Goal: Information Seeking & Learning: Learn about a topic

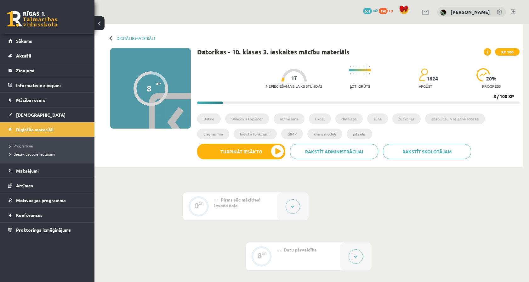
scroll to position [171, 0]
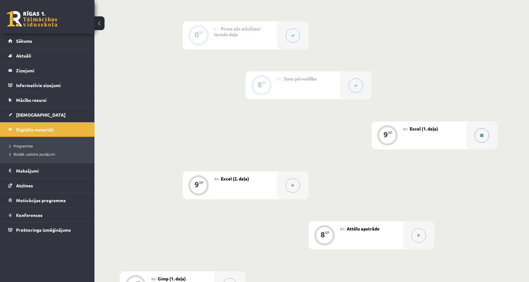
click at [487, 140] on button at bounding box center [481, 135] width 14 height 14
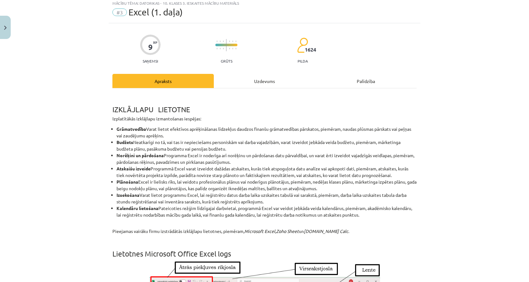
scroll to position [23, 0]
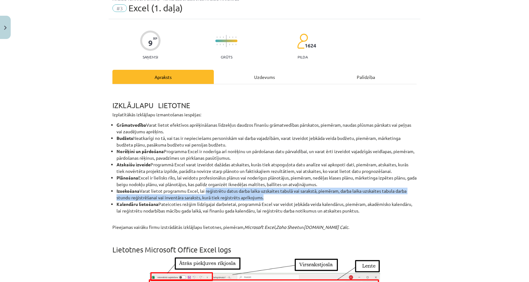
drag, startPoint x: 210, startPoint y: 191, endPoint x: 265, endPoint y: 196, distance: 55.6
click at [265, 196] on li "Izsekošana Varat lietot programmu Excel, lai reģistrētu datus darba laika uzska…" at bounding box center [266, 194] width 300 height 13
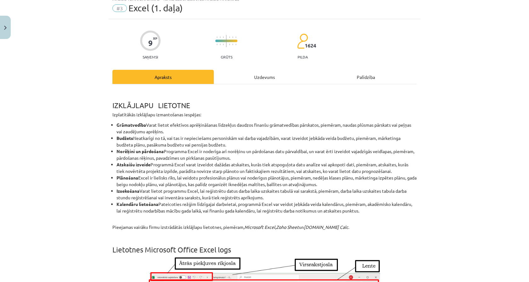
click at [278, 202] on li "Kalendāru lietošana Pateicoties režģim līdzīgajai darbvietai, programmā Excel v…" at bounding box center [266, 207] width 300 height 13
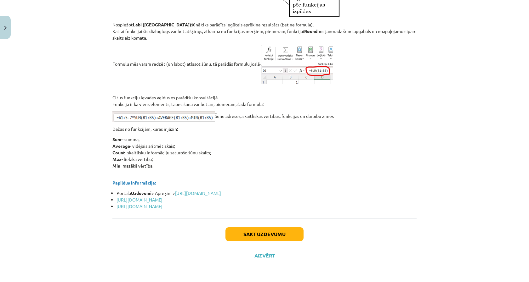
scroll to position [2709, 0]
click at [267, 228] on button "Sākt uzdevumu" at bounding box center [264, 234] width 78 height 14
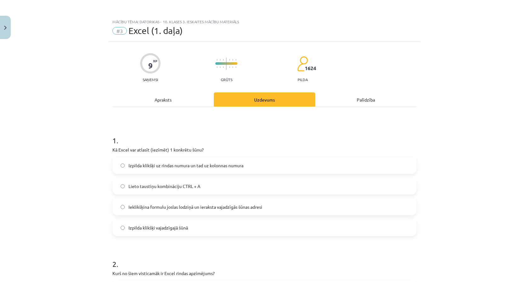
scroll to position [0, 0]
drag, startPoint x: 206, startPoint y: 142, endPoint x: 224, endPoint y: 146, distance: 18.8
click at [224, 146] on div "1 . Kā Excel var atlasīt (iezīmēt) 1 konkrētu šūnu? Izpilda klikšķi uz rindas n…" at bounding box center [264, 180] width 304 height 111
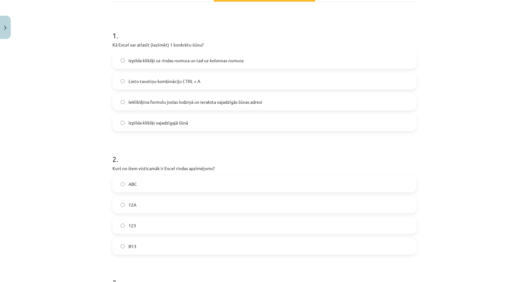
scroll to position [105, 0]
click at [198, 245] on label "B13" at bounding box center [264, 246] width 303 height 16
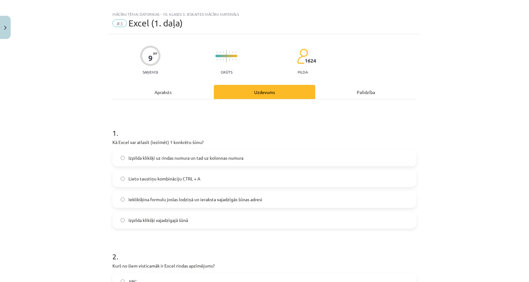
scroll to position [7, 0]
click at [205, 216] on label "Izpilda klikšķi vajadzīgajā šūnā" at bounding box center [264, 221] width 303 height 16
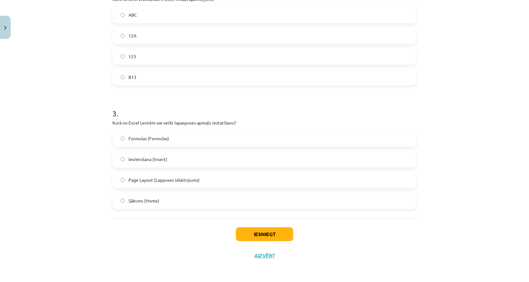
scroll to position [275, 0]
click at [203, 184] on label "Page Layout (Lappuses izkārtojums)" at bounding box center [264, 180] width 303 height 16
click at [260, 239] on button "Iesniegt" at bounding box center [264, 234] width 57 height 14
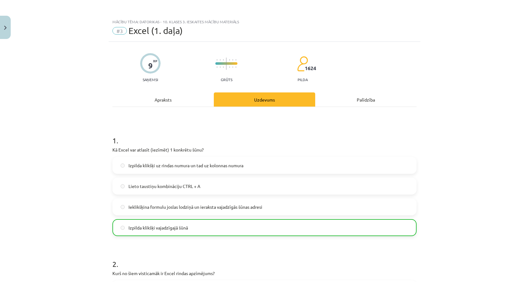
scroll to position [0, 0]
click at [8, 24] on button "Close" at bounding box center [5, 27] width 11 height 23
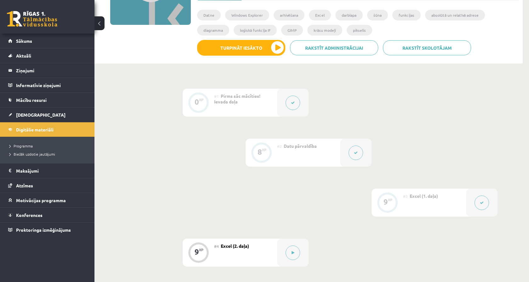
scroll to position [157, 0]
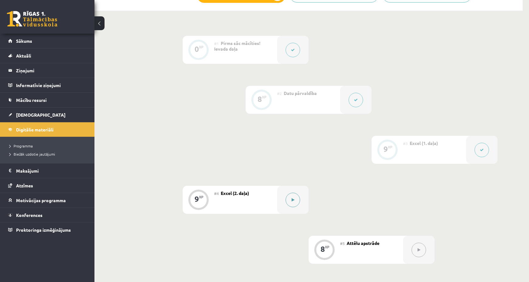
click at [290, 204] on button at bounding box center [292, 200] width 14 height 14
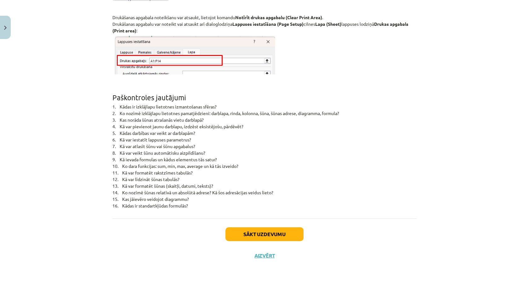
scroll to position [4056, 0]
click at [7, 30] on button "Close" at bounding box center [5, 27] width 11 height 23
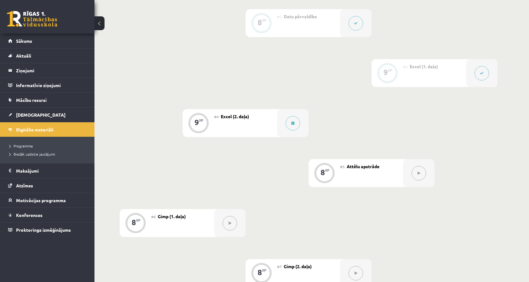
scroll to position [237, 0]
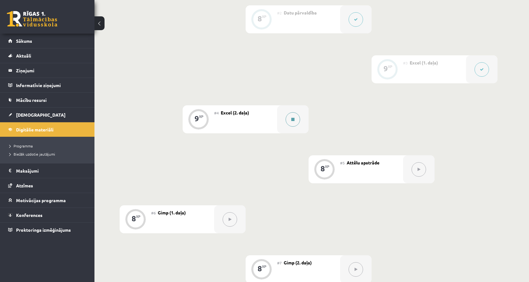
click at [294, 124] on button at bounding box center [292, 119] width 14 height 14
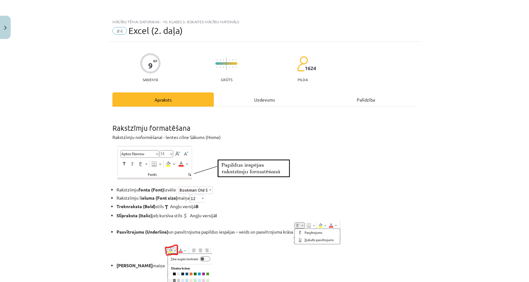
scroll to position [0, 0]
click at [15, 30] on div "Mācību tēma: Datorikas - 10. klases 3. ieskaites mācību materiāls #4 Excel (2. …" at bounding box center [264, 141] width 529 height 282
click at [6, 30] on button "Close" at bounding box center [5, 27] width 11 height 23
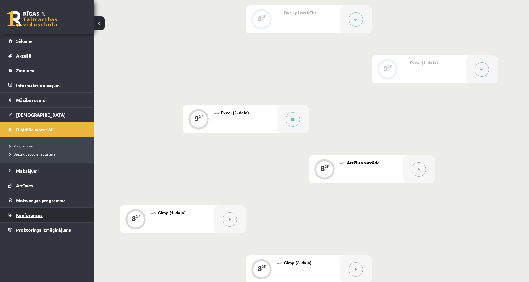
click at [62, 216] on link "Konferences" at bounding box center [47, 215] width 78 height 14
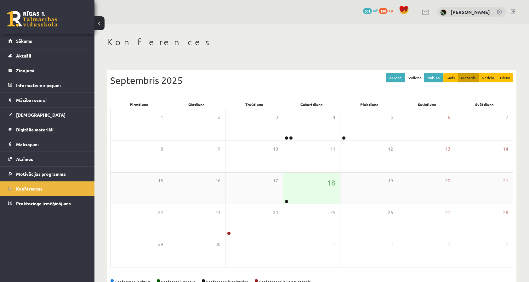
click at [288, 187] on div "18" at bounding box center [311, 188] width 57 height 31
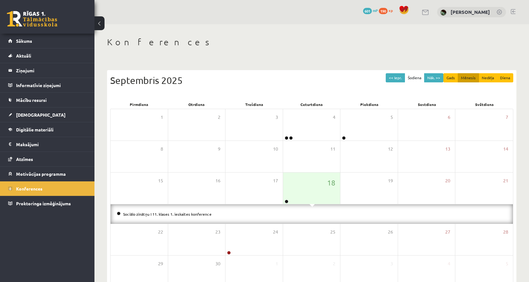
click at [172, 216] on li "Sociālo zinātņu I 11. klases 1. ieskaites konference" at bounding box center [312, 214] width 390 height 7
click at [174, 211] on li "Sociālo zinātņu I 11. klases 1. ieskaites konference" at bounding box center [312, 214] width 390 height 7
click at [173, 213] on link "Sociālo zinātņu I 11. klases 1. ieskaites konference" at bounding box center [167, 214] width 88 height 5
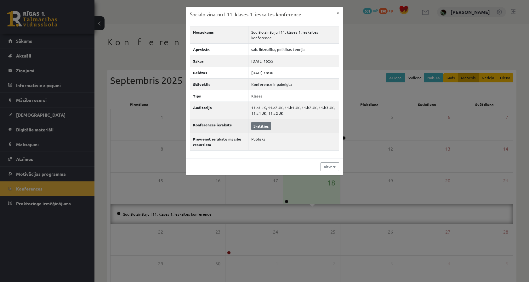
click at [256, 123] on link "Skatīties" at bounding box center [261, 126] width 20 height 8
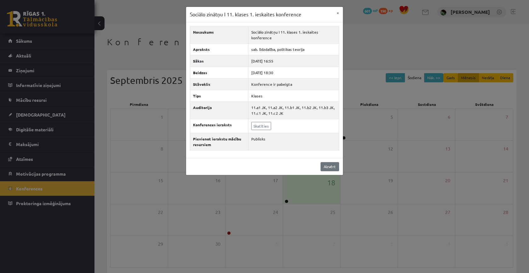
click at [323, 162] on link "Aizvērt" at bounding box center [329, 166] width 19 height 9
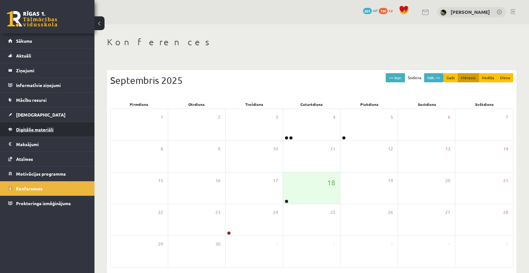
click at [39, 135] on link "Digitālie materiāli" at bounding box center [47, 129] width 78 height 14
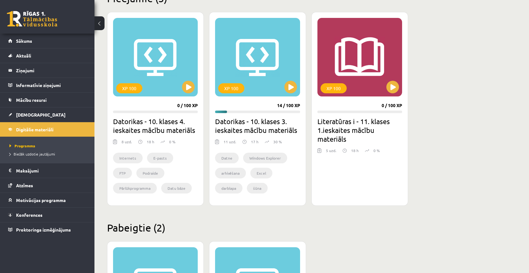
scroll to position [168, 0]
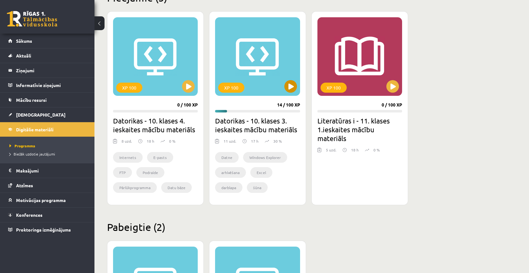
click at [290, 81] on button at bounding box center [290, 86] width 13 height 13
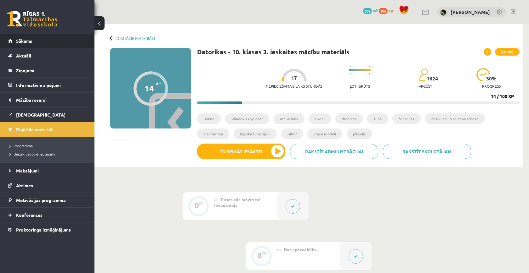
click at [66, 45] on link "Sākums" at bounding box center [47, 41] width 78 height 14
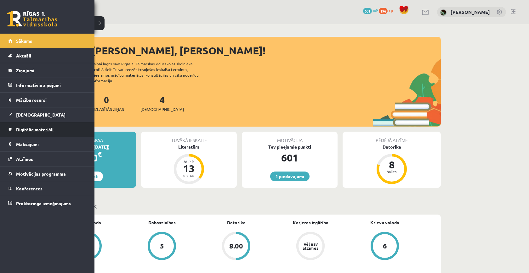
click at [41, 134] on link "Digitālie materiāli" at bounding box center [47, 129] width 78 height 14
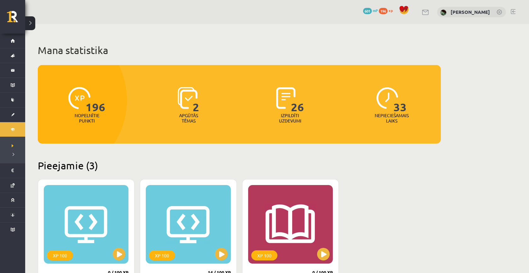
scroll to position [149, 0]
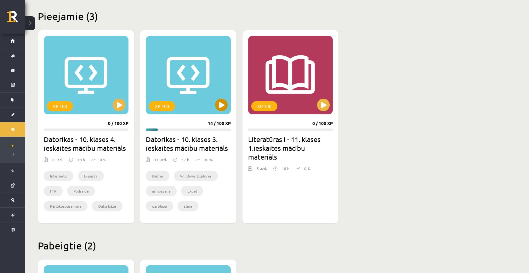
click at [222, 101] on button at bounding box center [221, 105] width 13 height 13
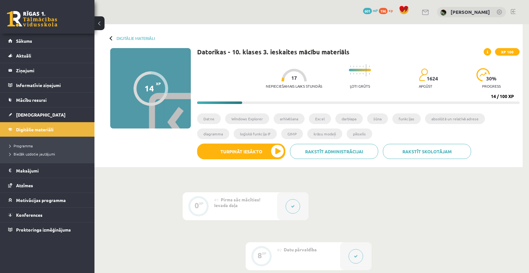
scroll to position [171, 0]
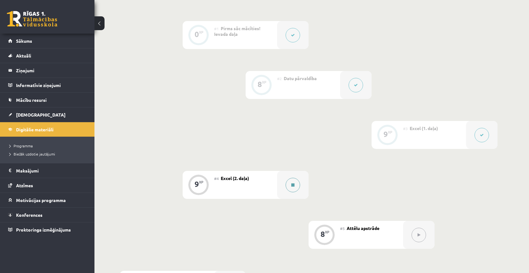
click at [300, 182] on div at bounding box center [292, 185] width 31 height 28
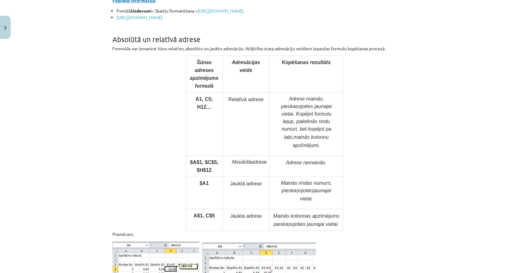
scroll to position [2171, 0]
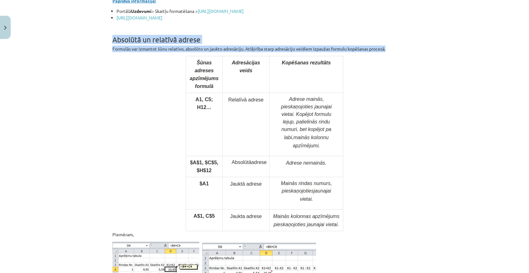
drag, startPoint x: 114, startPoint y: 62, endPoint x: 412, endPoint y: 85, distance: 298.9
click at [412, 85] on div "Rakstzīmju formatēšana Rakstzīmju noformēšanai - lentes cilne Sākums (Home) Rak…" at bounding box center [264, 6] width 304 height 4128
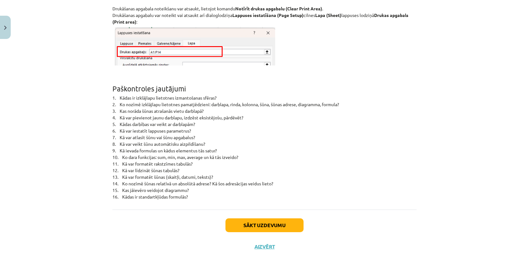
scroll to position [4053, 0]
click at [273, 233] on button "Sākt uzdevumu" at bounding box center [264, 226] width 78 height 14
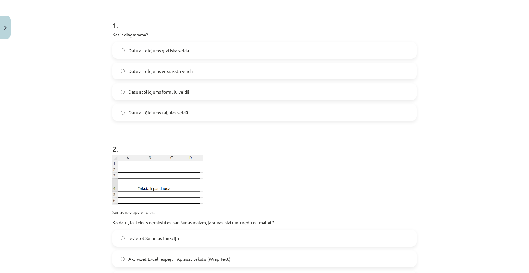
scroll to position [116, 0]
click at [218, 47] on label "Datu attēlojums grafiskā veidā" at bounding box center [264, 50] width 303 height 16
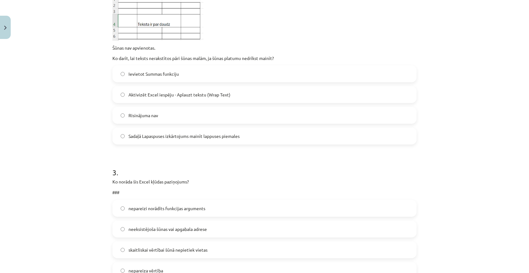
scroll to position [285, 0]
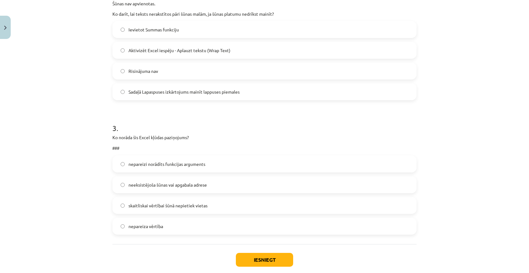
click at [192, 205] on span "skaitliskai vērtībai šūnā nepietiek vietas" at bounding box center [167, 206] width 79 height 7
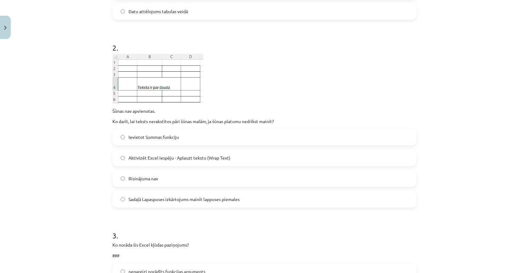
scroll to position [211, 0]
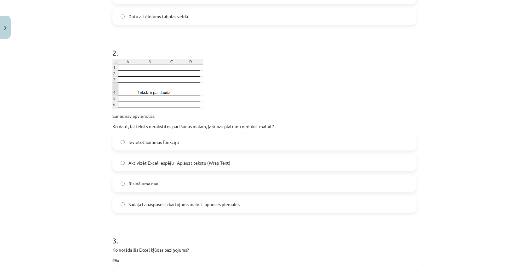
click at [162, 160] on span "Aktivizēt Excel iespēju - Aplauzt tekstu (Wrap Text)" at bounding box center [179, 163] width 102 height 7
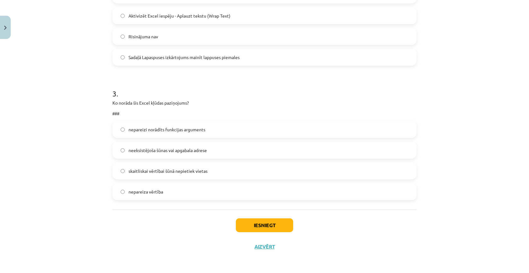
scroll to position [359, 0]
click at [244, 220] on button "Iesniegt" at bounding box center [264, 226] width 57 height 14
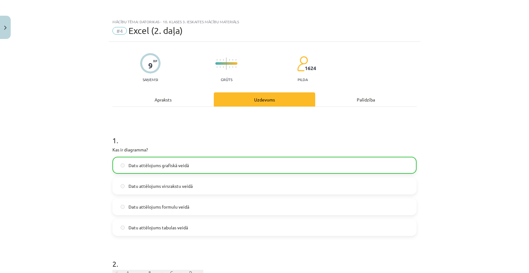
scroll to position [0, 0]
click at [7, 28] on button "Close" at bounding box center [5, 27] width 11 height 23
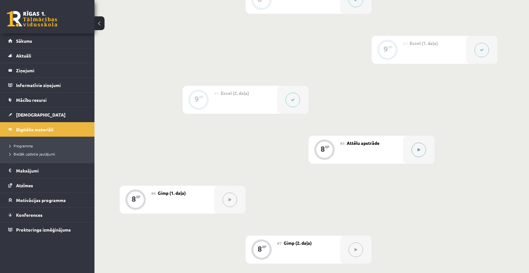
scroll to position [255, 0]
click at [421, 149] on button at bounding box center [418, 151] width 14 height 14
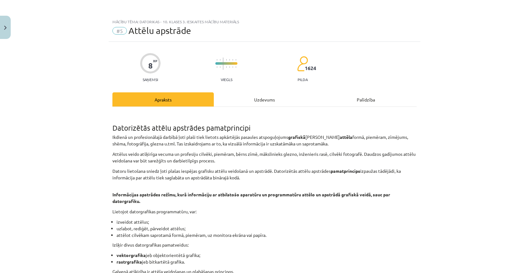
scroll to position [0, 0]
